Goal: Browse casually

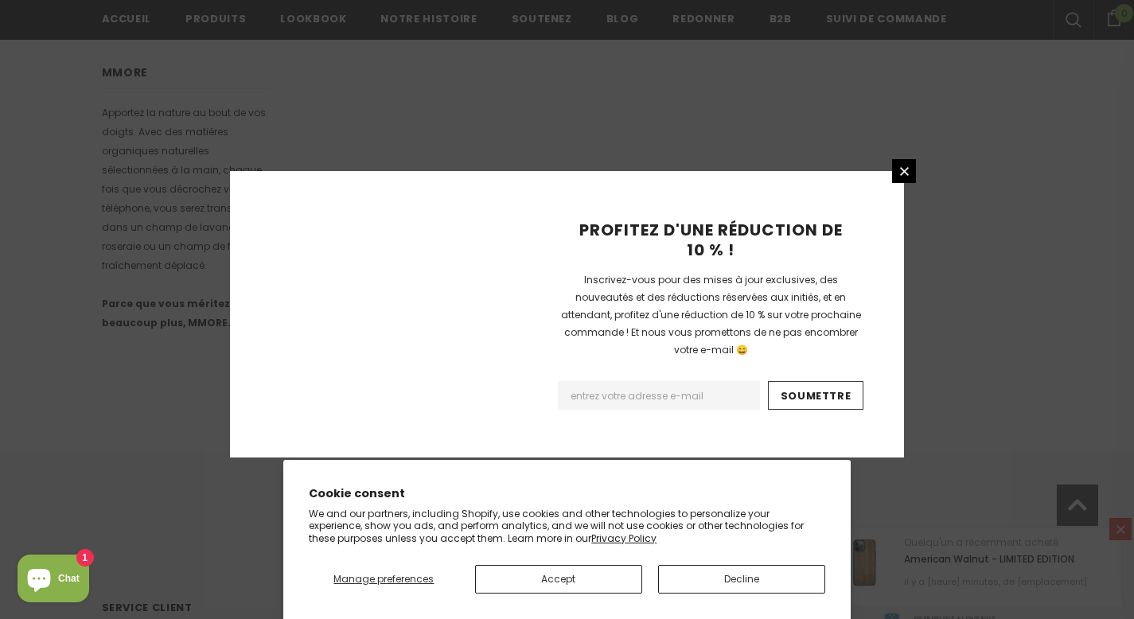
scroll to position [1050, 0]
